Goal: Transaction & Acquisition: Purchase product/service

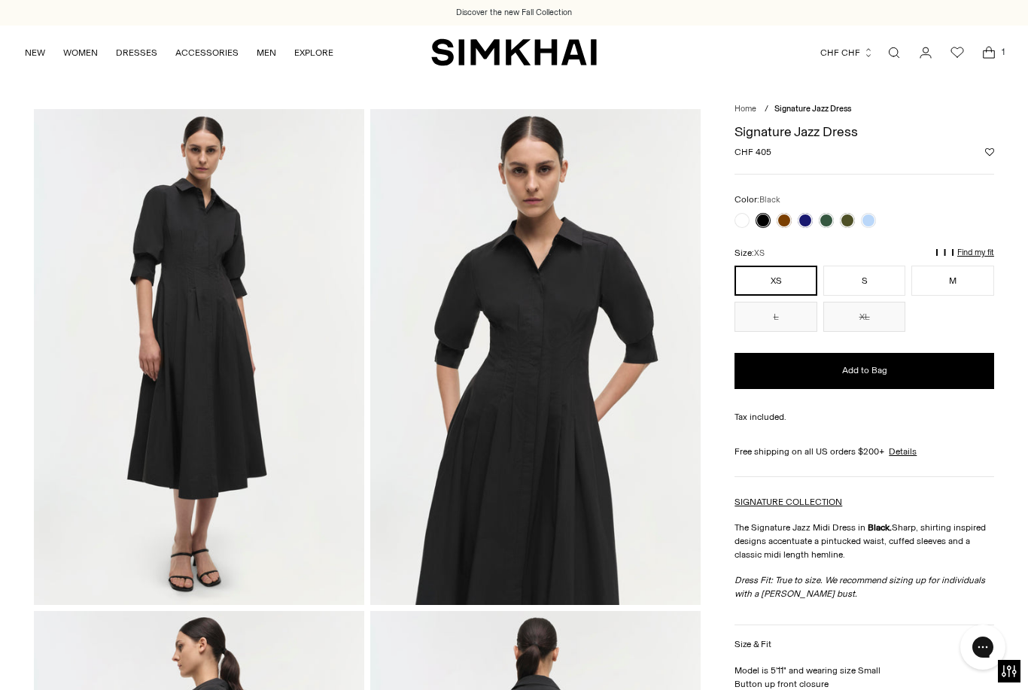
click at [866, 281] on button "S" at bounding box center [864, 281] width 83 height 30
click at [993, 56] on icon "Open cart modal" at bounding box center [988, 52] width 21 height 15
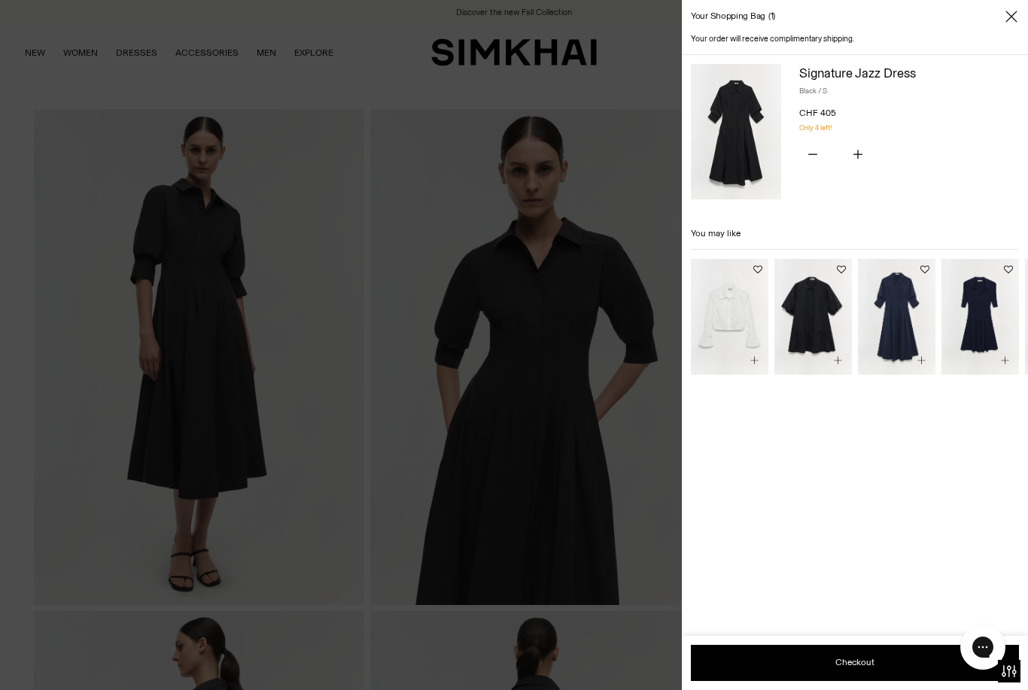
click at [884, 655] on button "Checkout" at bounding box center [855, 663] width 328 height 36
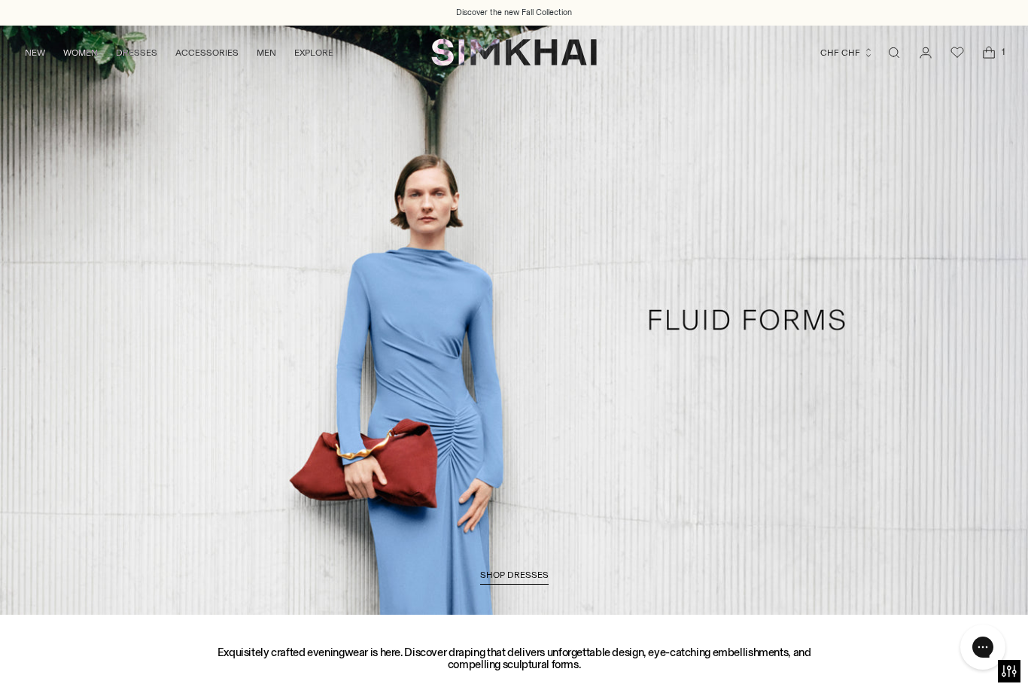
click at [992, 58] on icon "Open cart modal" at bounding box center [989, 54] width 11 height 8
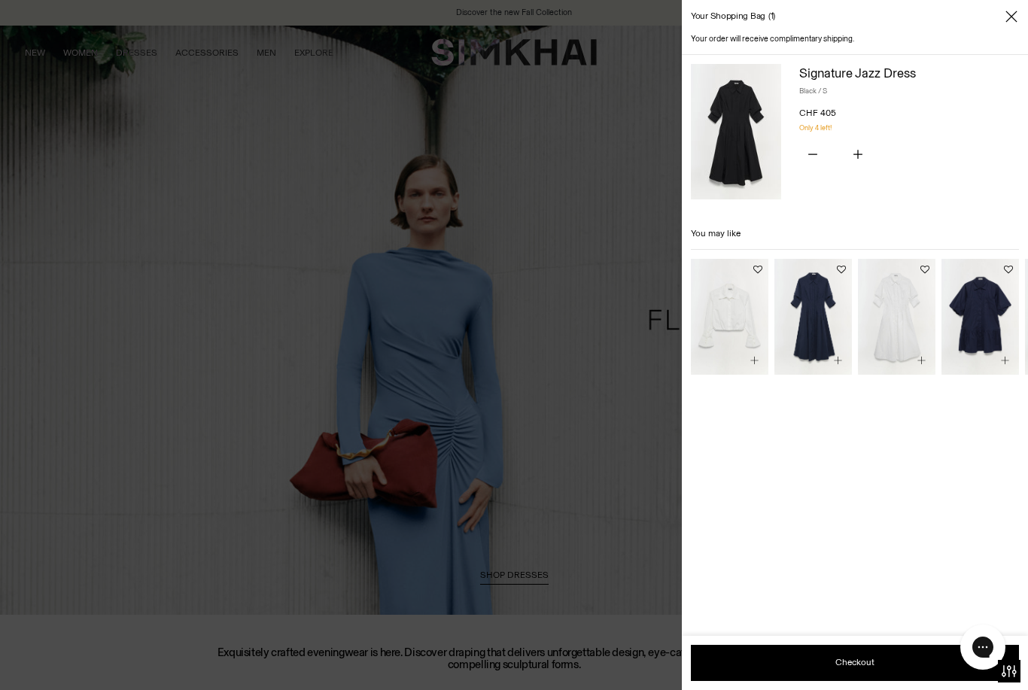
click at [847, 659] on button "Checkout" at bounding box center [855, 663] width 328 height 36
